Goal: Task Accomplishment & Management: Use online tool/utility

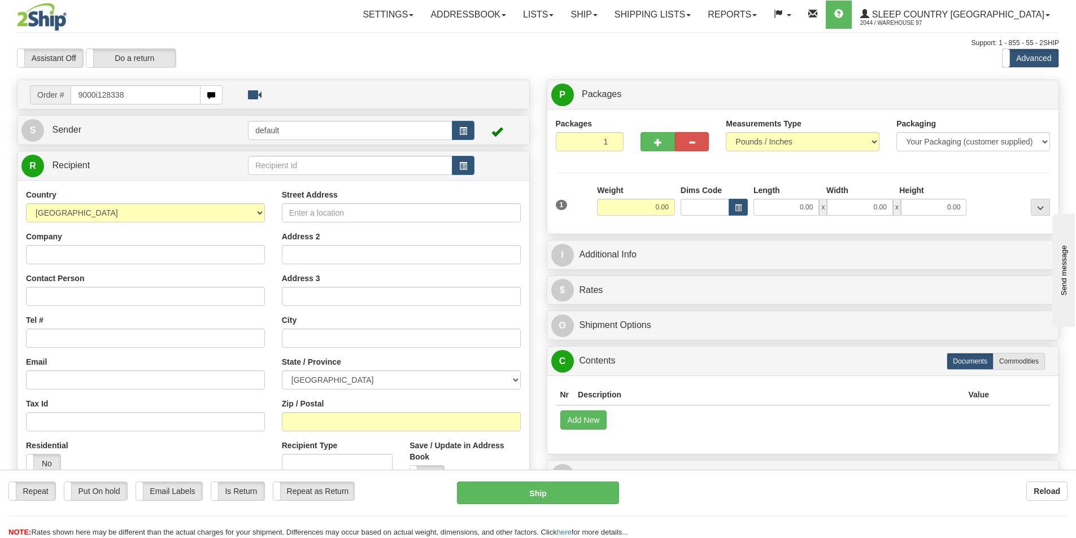
click at [97, 93] on input "9000i128338" at bounding box center [136, 94] width 130 height 19
type input "9000I128338"
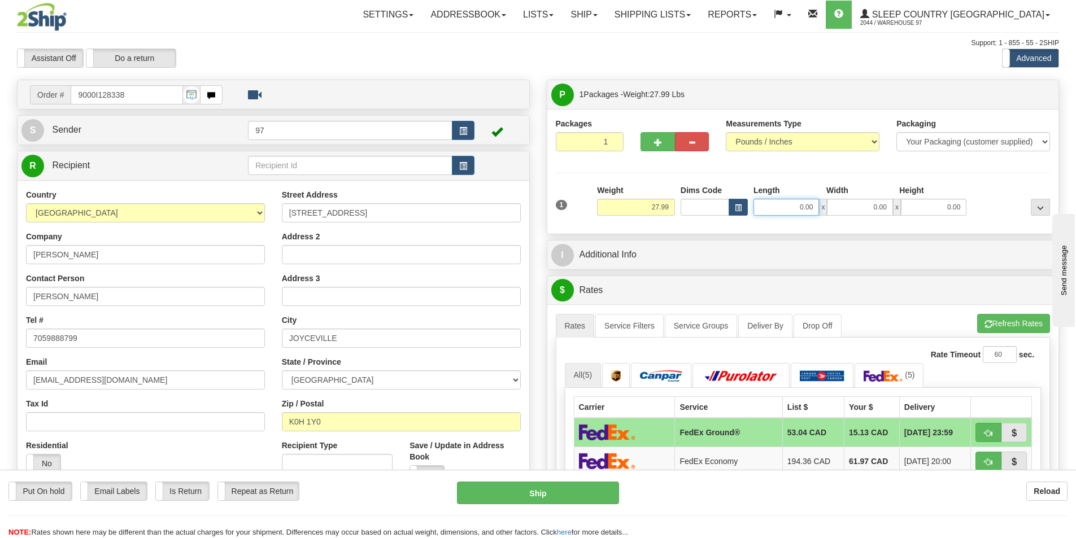
click at [800, 211] on input "0.00" at bounding box center [785, 207] width 65 height 17
type input "12.00"
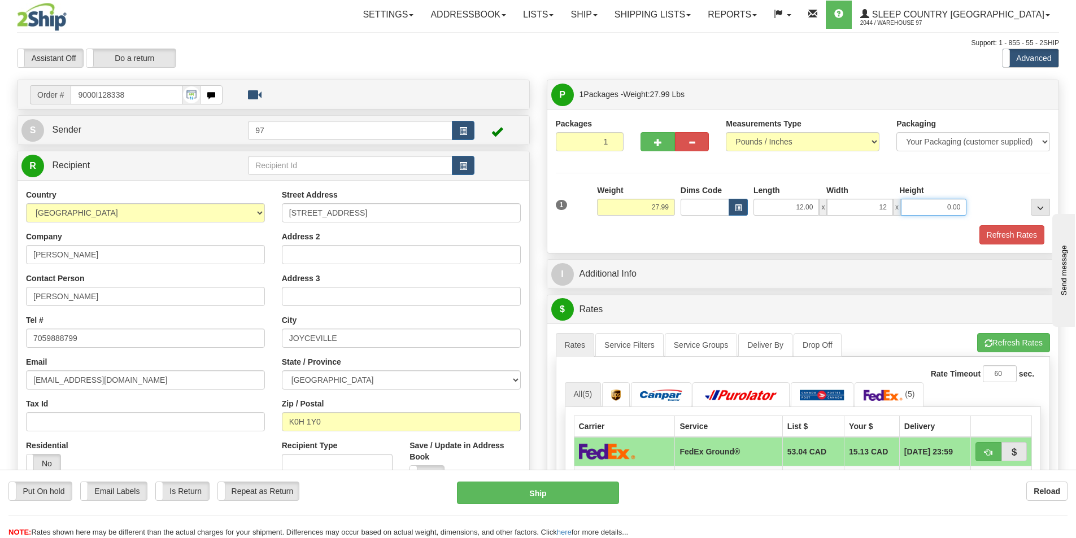
type input "12.00"
type input "48.00"
click at [1028, 229] on button "Refresh Rates" at bounding box center [1011, 234] width 65 height 19
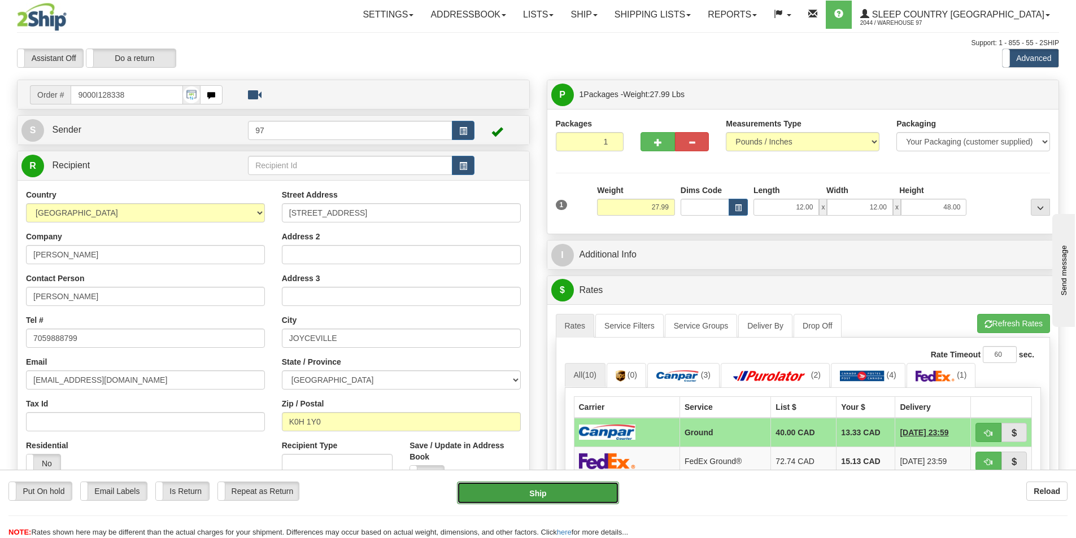
click at [544, 495] on button "Ship" at bounding box center [538, 493] width 162 height 23
type input "1"
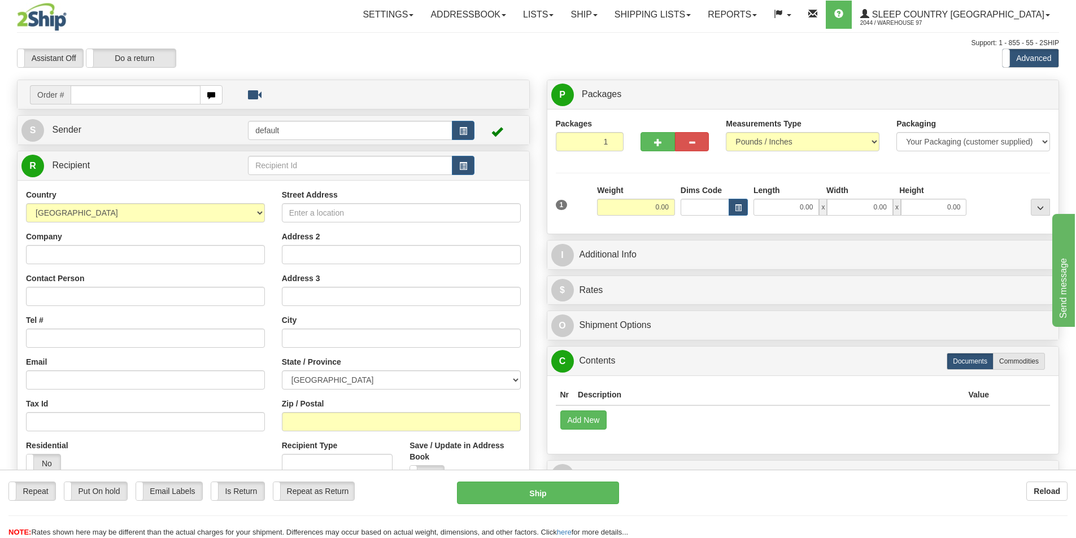
click at [151, 95] on input "text" at bounding box center [136, 94] width 130 height 19
type input "9000I127617"
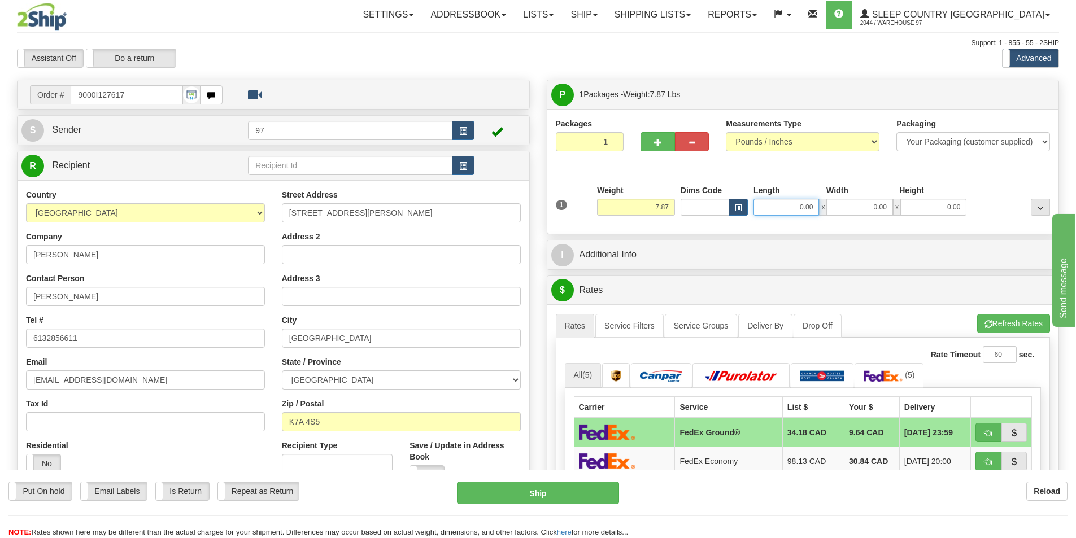
click at [797, 209] on input "0.00" at bounding box center [785, 207] width 65 height 17
type input "10.00"
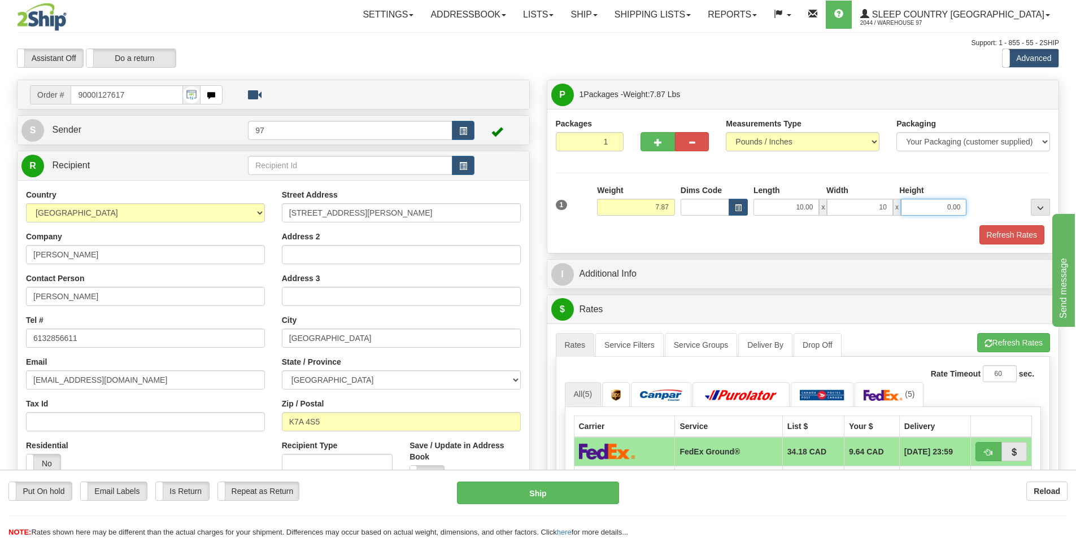
type input "10.00"
type input "3.00"
click at [990, 239] on button "Refresh Rates" at bounding box center [1011, 234] width 65 height 19
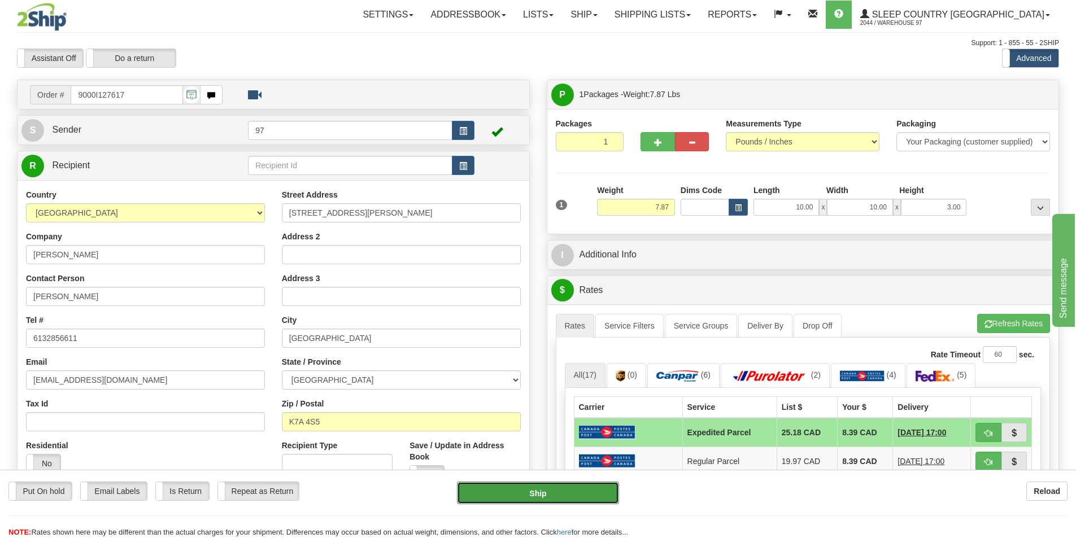
click at [579, 495] on button "Ship" at bounding box center [538, 493] width 162 height 23
type input "DOM.EP"
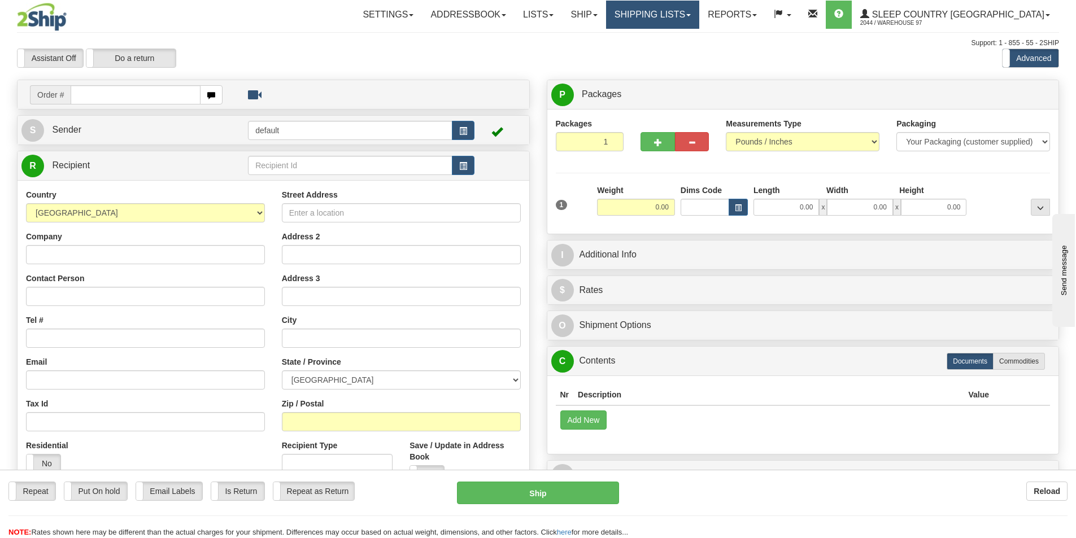
click at [682, 14] on link "Shipping lists" at bounding box center [652, 15] width 93 height 28
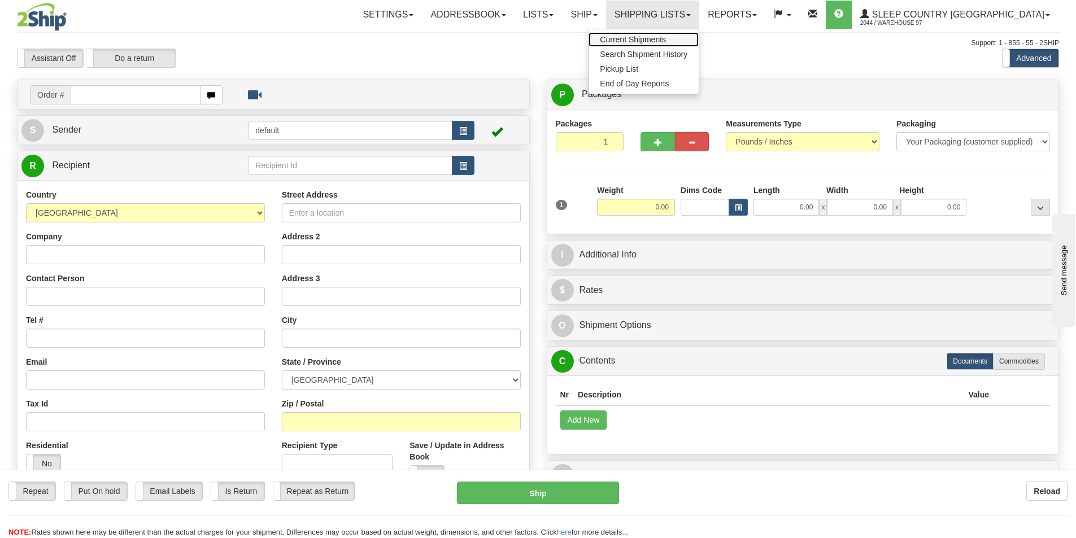
click at [679, 34] on link "Current Shipments" at bounding box center [643, 39] width 110 height 15
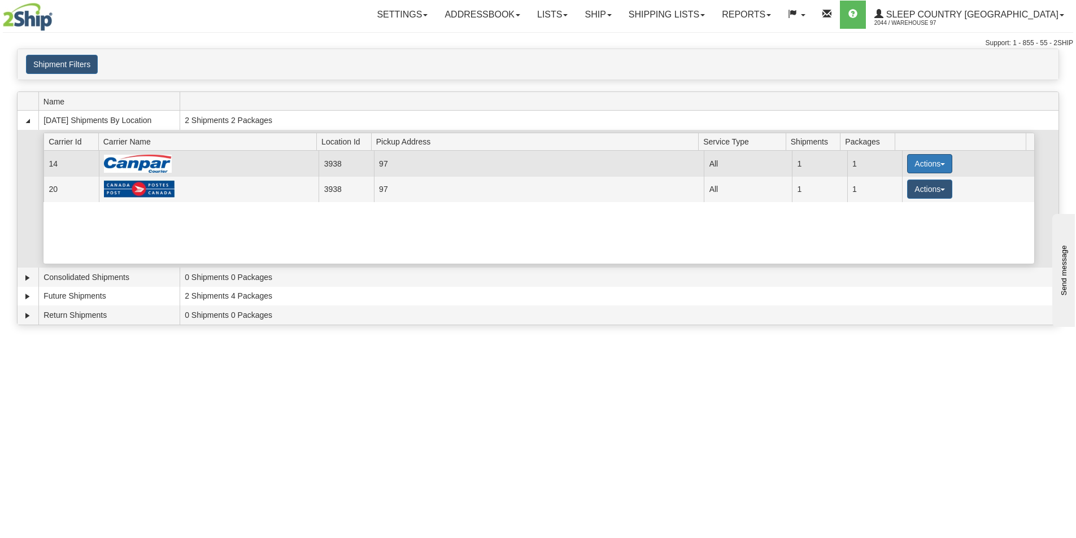
click at [915, 165] on button "Actions" at bounding box center [929, 163] width 45 height 19
click at [895, 198] on span "Close" at bounding box center [885, 199] width 26 height 8
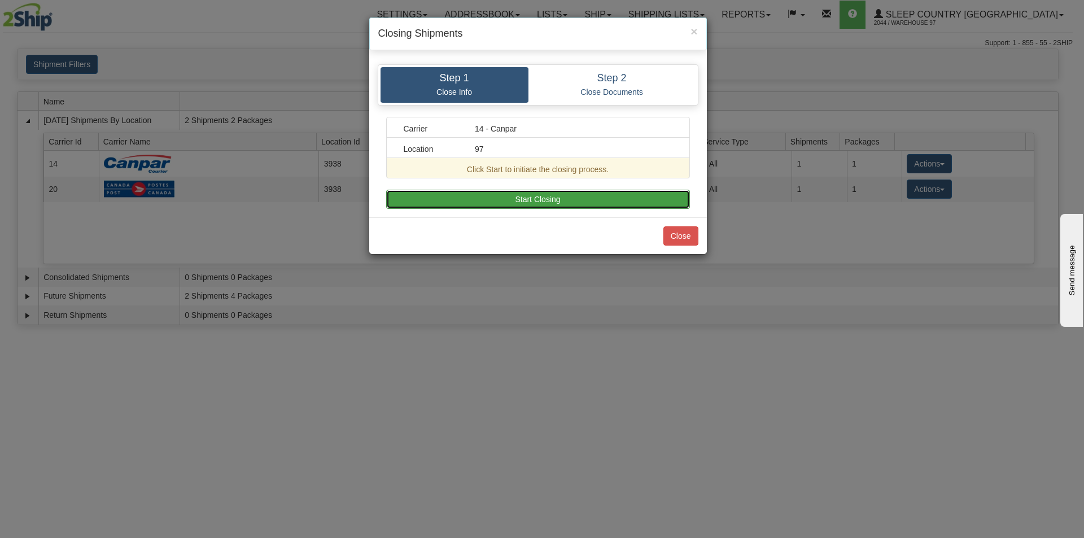
click at [640, 202] on button "Start Closing" at bounding box center [538, 199] width 304 height 19
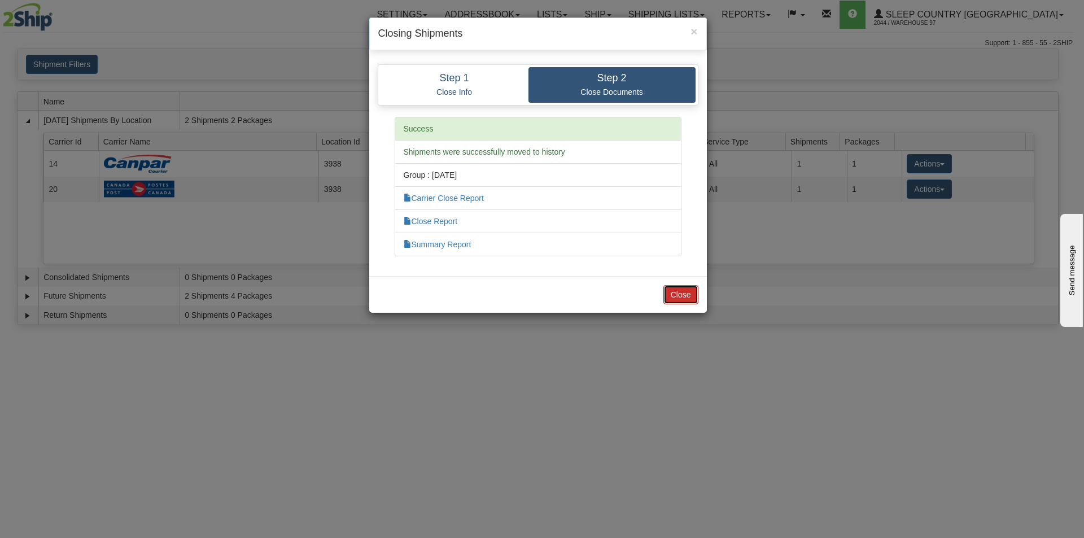
click at [670, 289] on button "Close" at bounding box center [680, 294] width 35 height 19
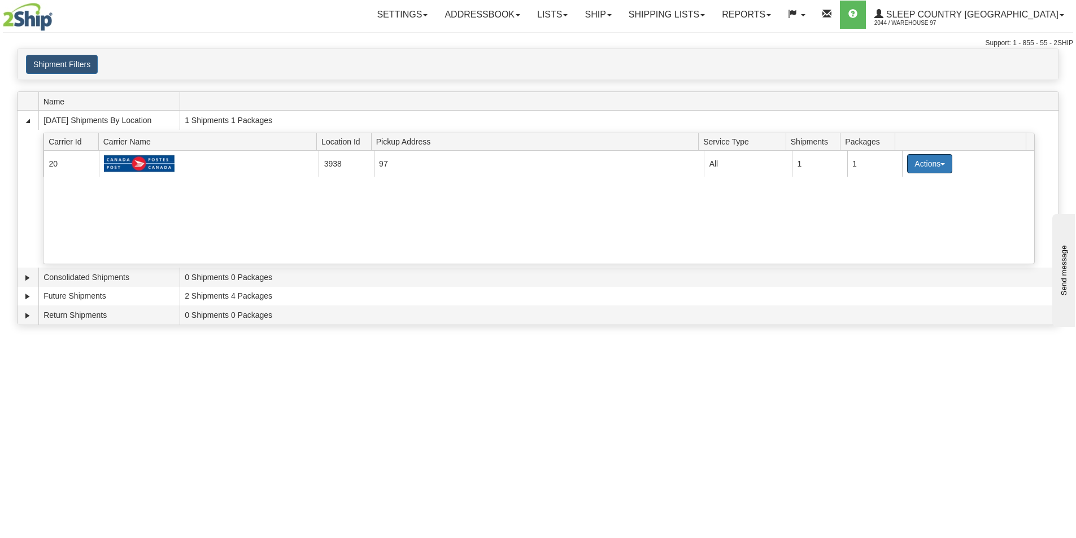
click at [936, 172] on button "Actions" at bounding box center [929, 163] width 45 height 19
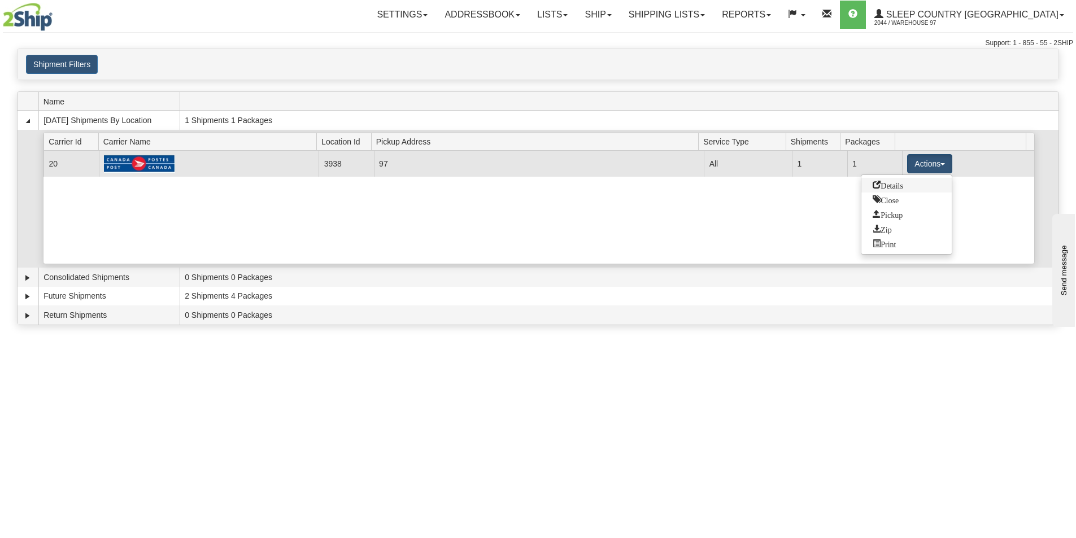
click at [915, 187] on link "Details" at bounding box center [906, 185] width 90 height 15
click at [929, 165] on button "Actions" at bounding box center [929, 163] width 45 height 19
click at [891, 200] on span "Close" at bounding box center [885, 199] width 26 height 8
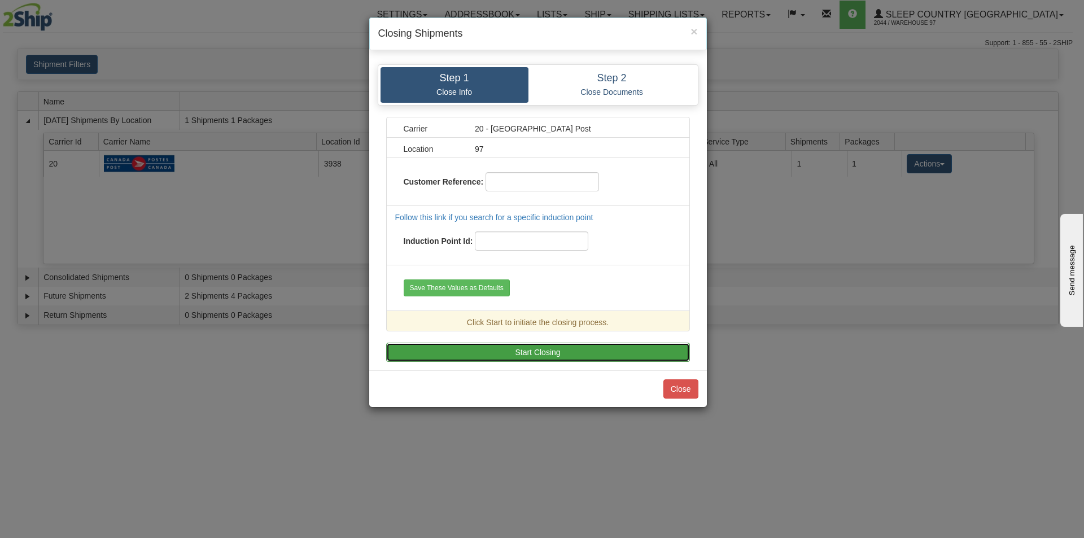
click at [508, 357] on button "Start Closing" at bounding box center [538, 352] width 304 height 19
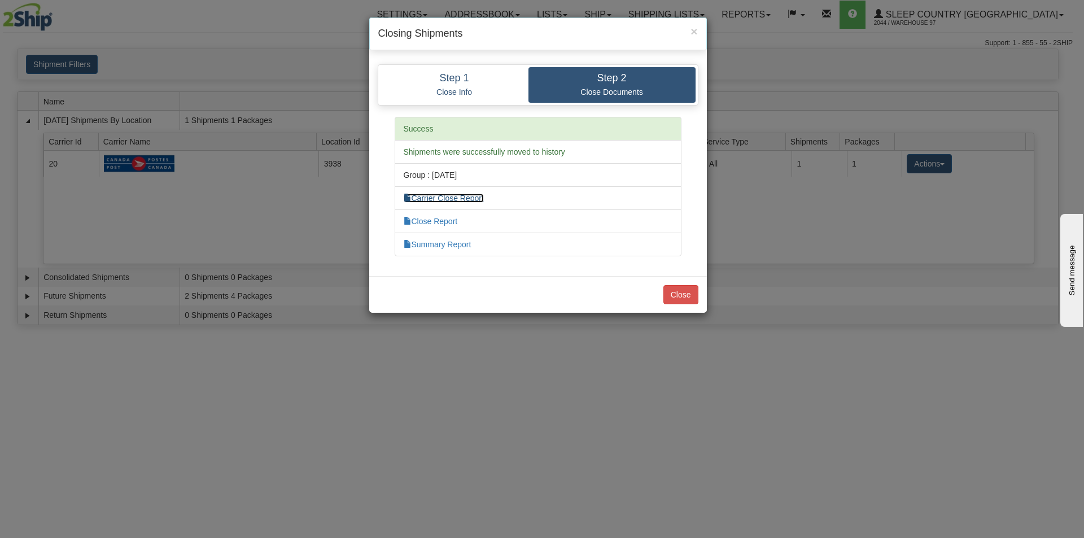
click at [464, 201] on link "Carrier Close Report" at bounding box center [444, 198] width 80 height 9
click at [684, 298] on button "Close" at bounding box center [680, 294] width 35 height 19
